Goal: Check status: Check status

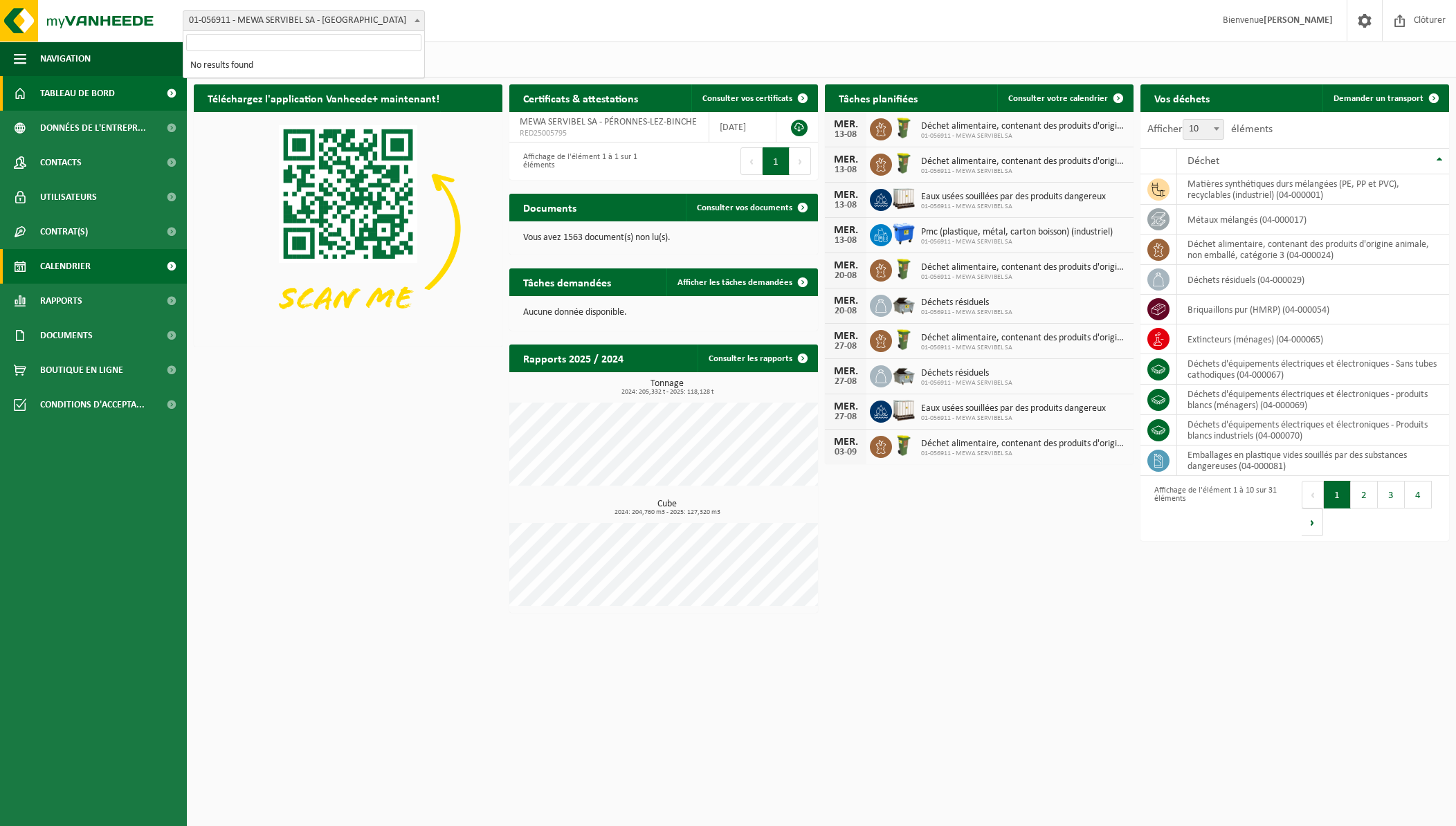
click at [34, 265] on link "Calendrier" at bounding box center [93, 266] width 186 height 35
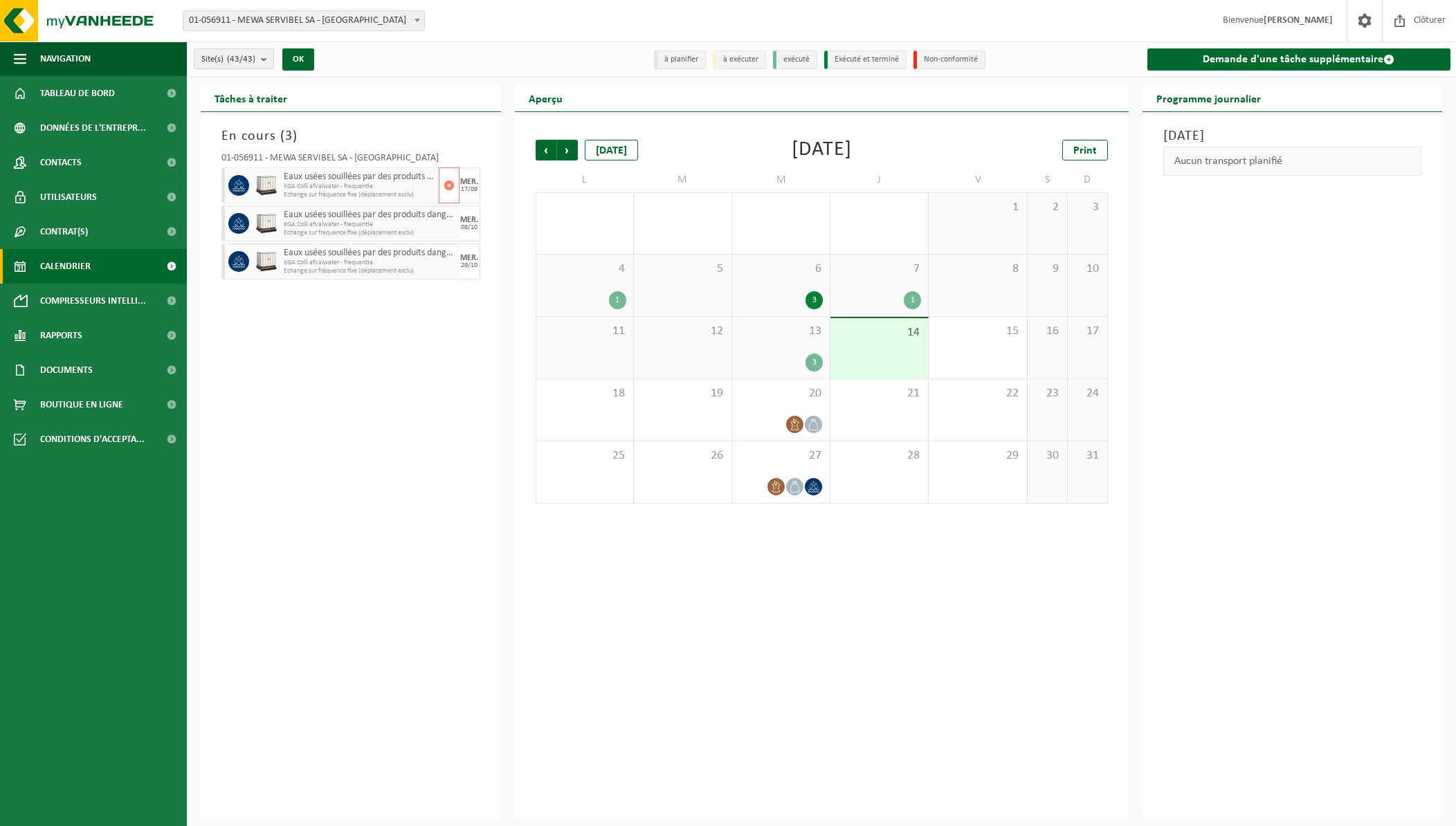
click at [396, 191] on span "Echange sur fréquence fixe (déplacement exclu)" at bounding box center [360, 195] width 152 height 8
click at [810, 351] on div "13 3" at bounding box center [780, 347] width 97 height 62
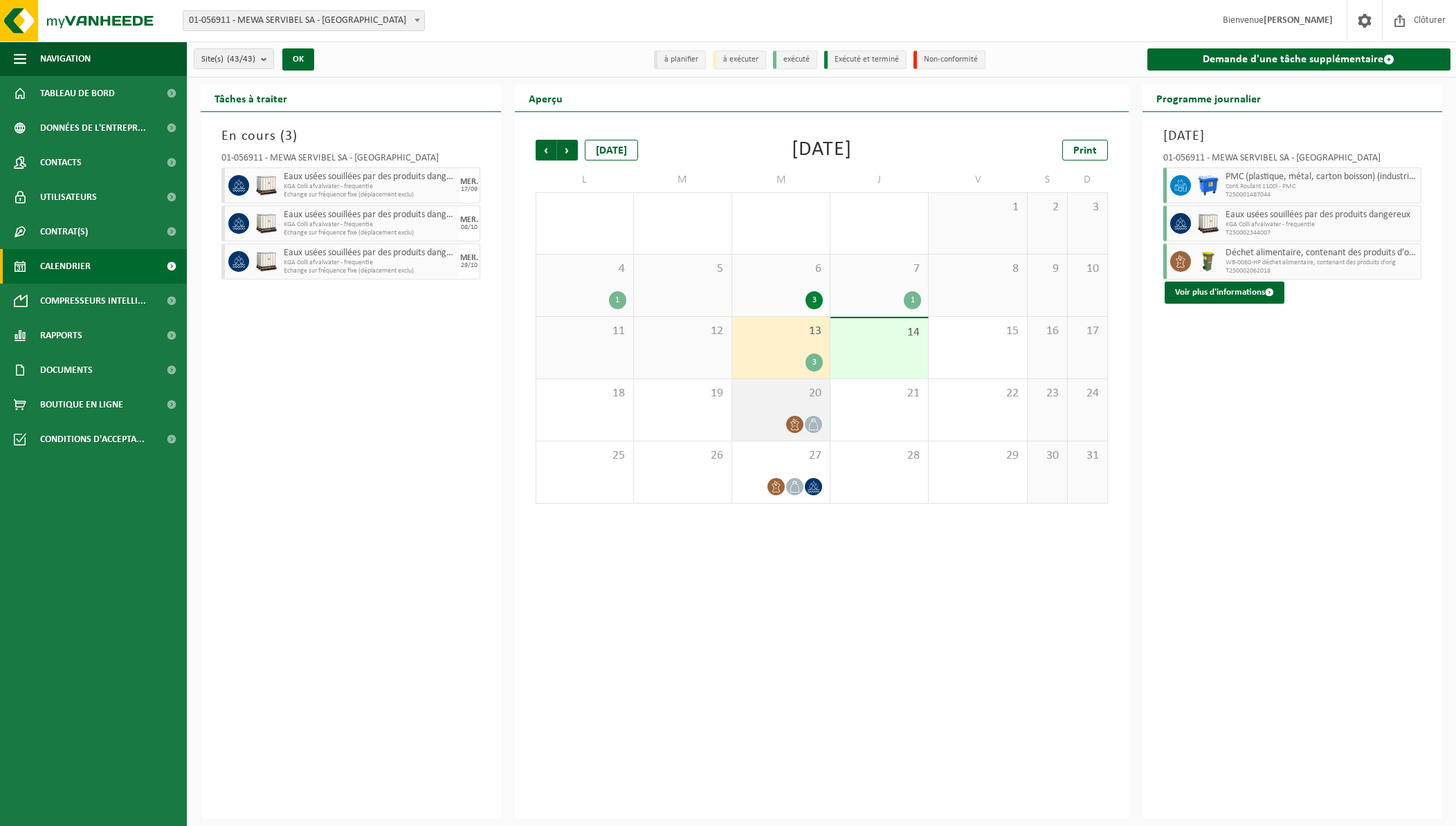
click at [810, 402] on div "20" at bounding box center [780, 410] width 97 height 62
